Goal: Task Accomplishment & Management: Use online tool/utility

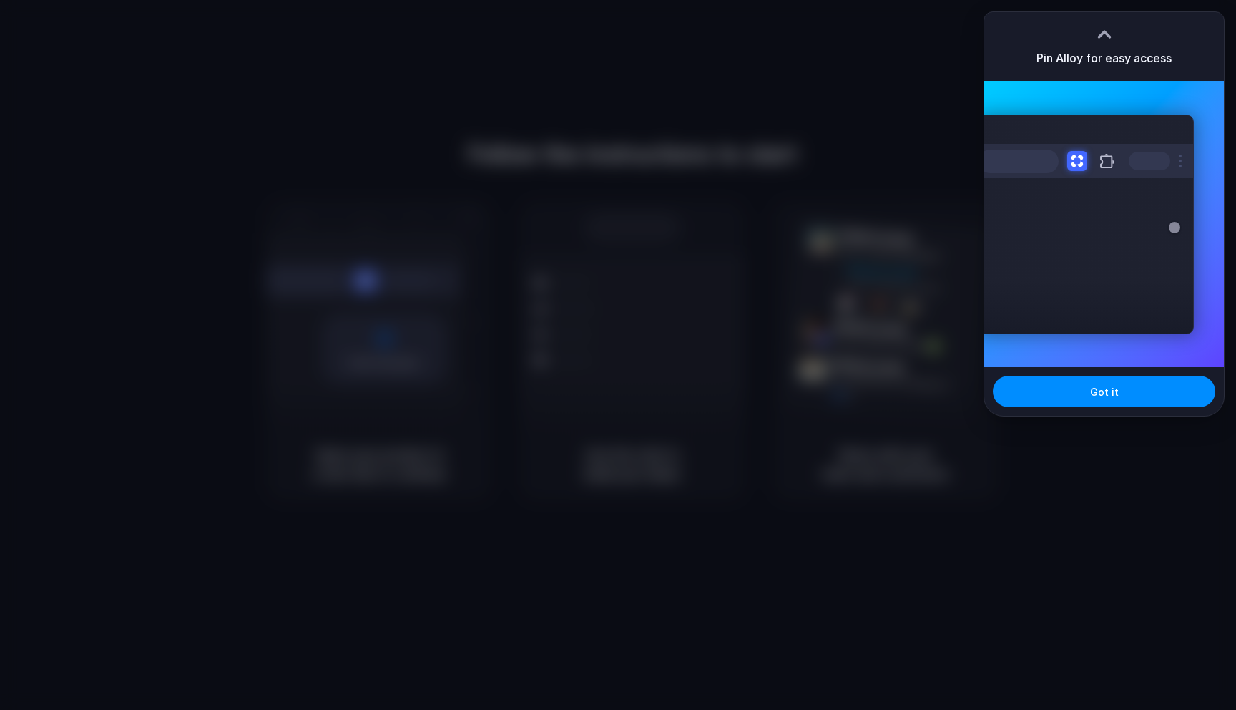
click at [1102, 28] on div at bounding box center [1104, 34] width 21 height 21
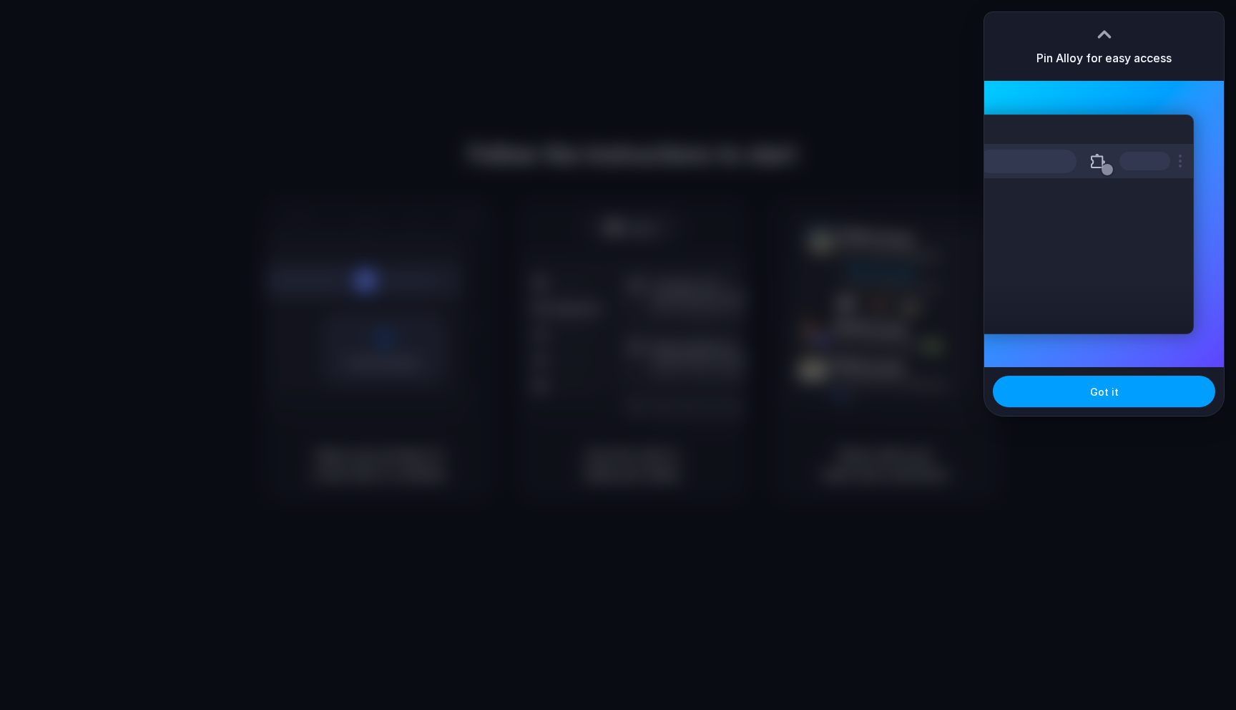
click at [1127, 387] on button "Got it" at bounding box center [1104, 391] width 223 height 31
